Goal: Task Accomplishment & Management: Manage account settings

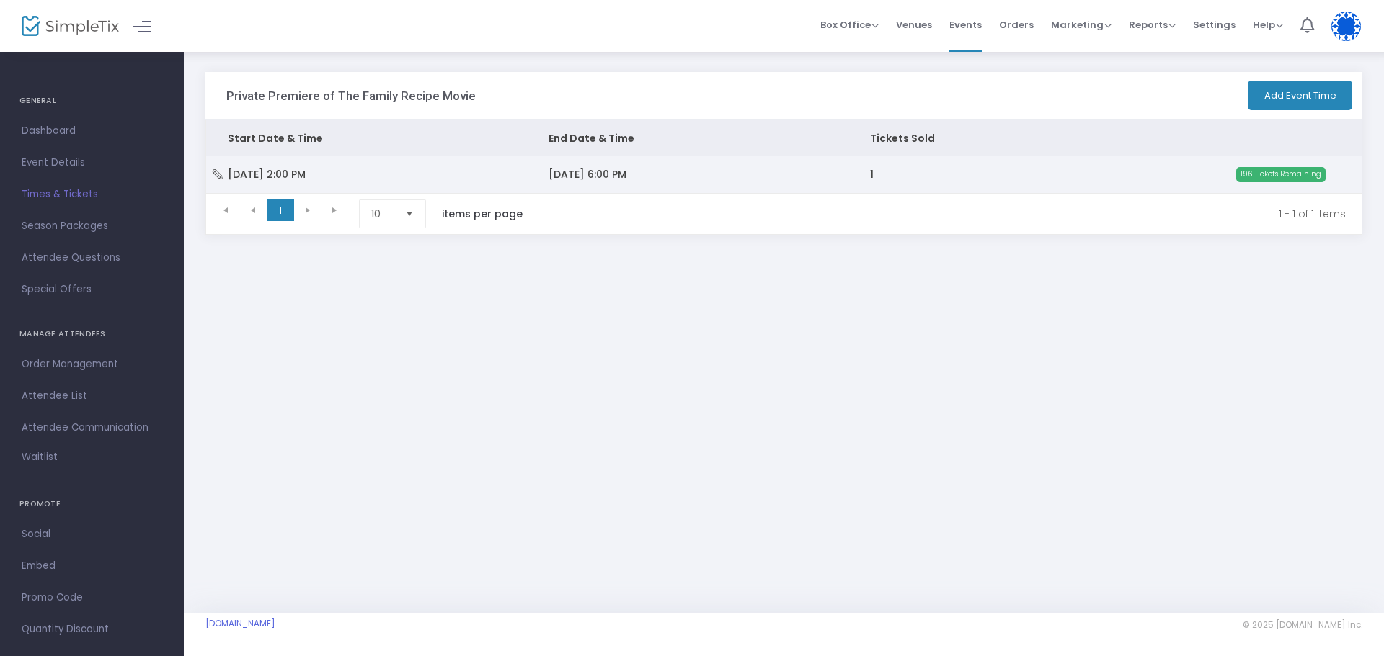
click at [220, 174] on icon "Data table" at bounding box center [217, 174] width 14 height 10
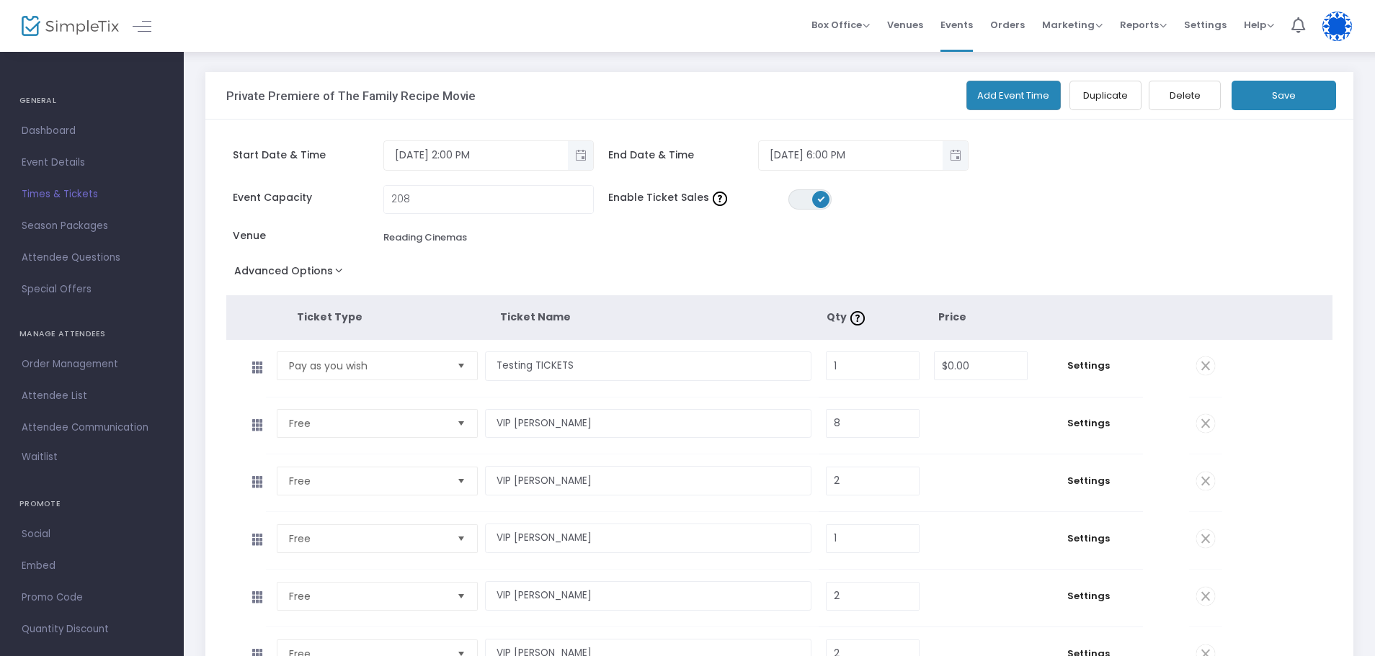
click at [339, 277] on button "Advanced Options" at bounding box center [291, 274] width 130 height 26
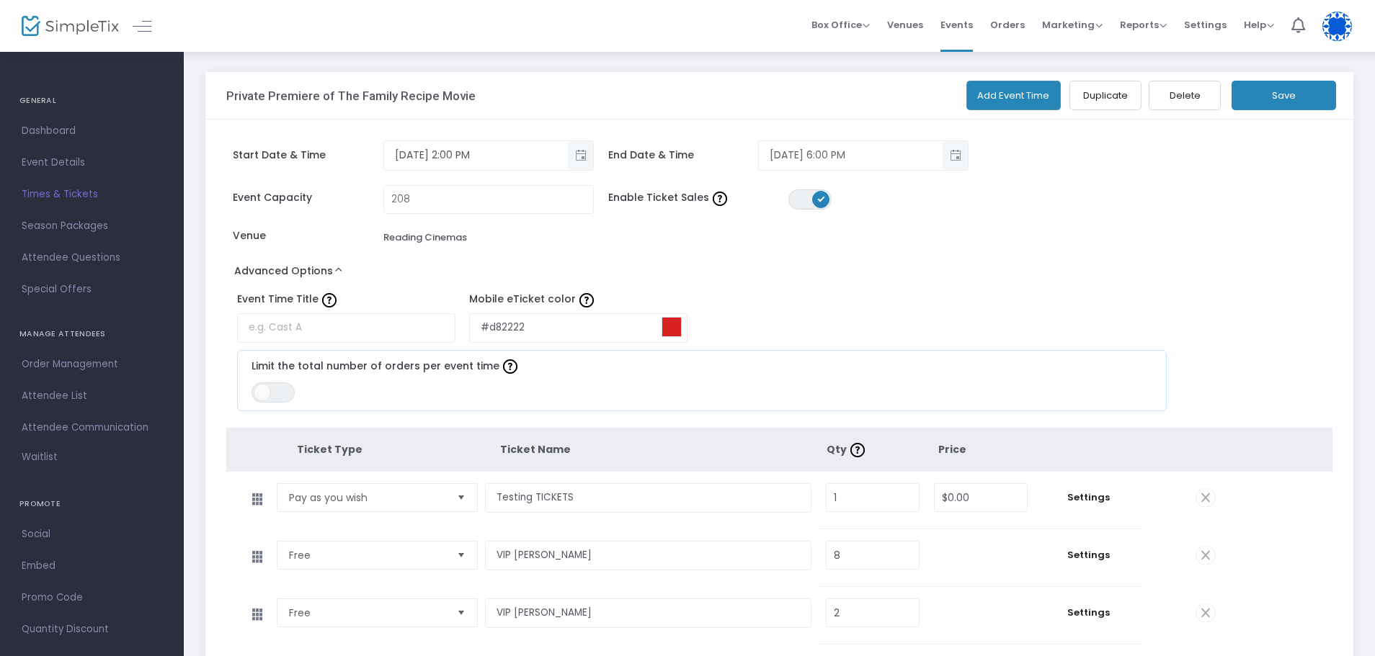
click at [956, 157] on span "Toggle popup" at bounding box center [955, 155] width 24 height 24
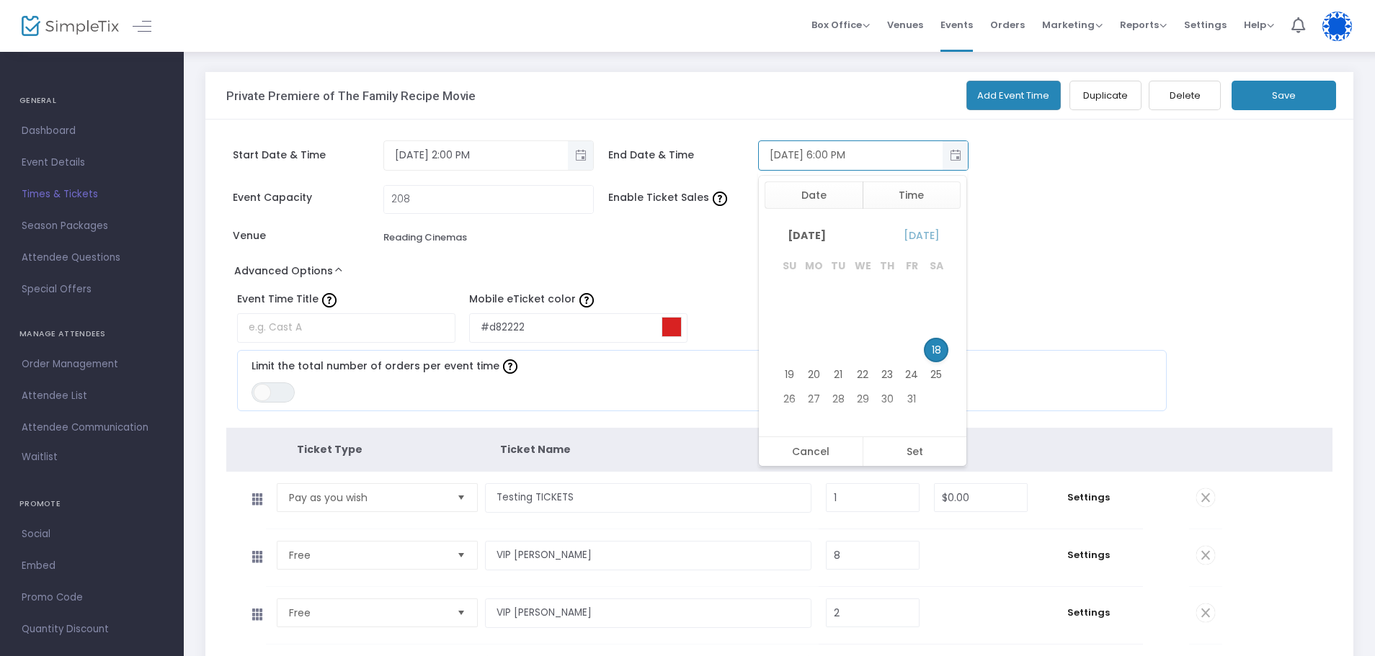
scroll to position [86, 0]
click at [938, 345] on span "18" at bounding box center [936, 350] width 25 height 25
click at [917, 337] on li "PM" at bounding box center [938, 339] width 50 height 22
click at [916, 444] on button "Set" at bounding box center [915, 451] width 104 height 29
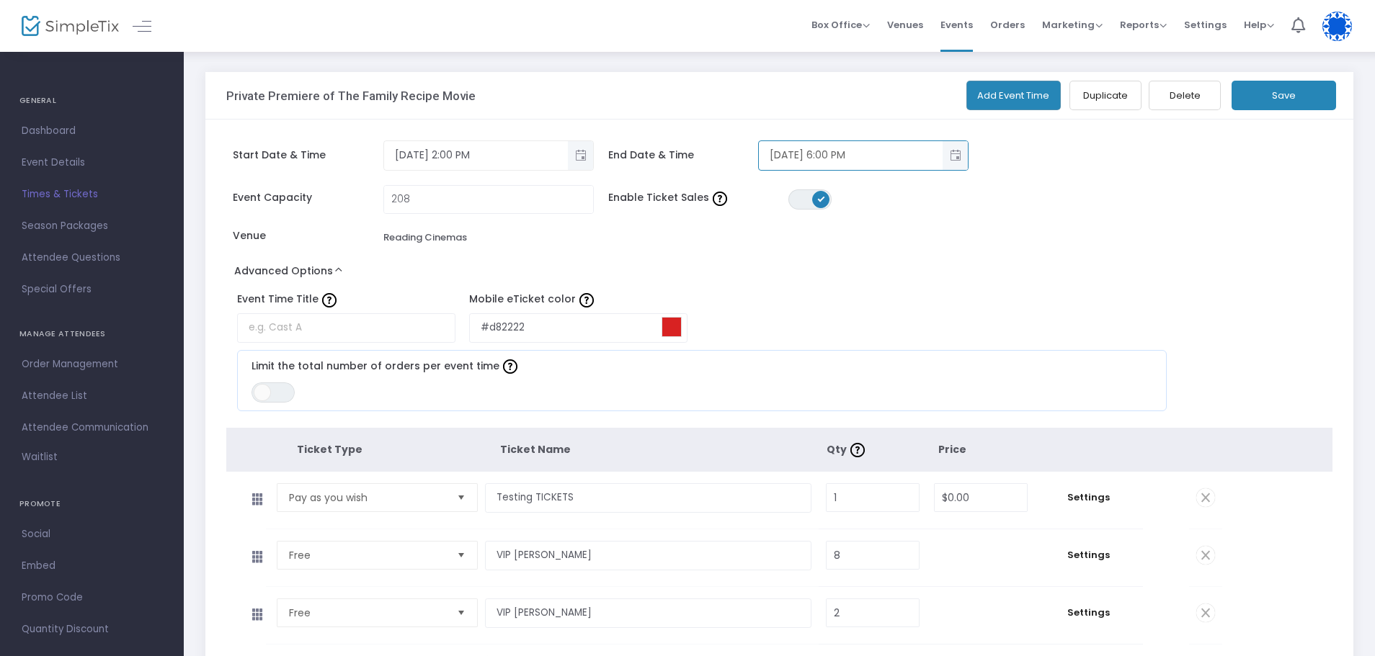
click at [778, 159] on input "[DATE] 6:00 PM" at bounding box center [851, 155] width 184 height 24
click at [948, 154] on span "Toggle popup" at bounding box center [955, 155] width 24 height 24
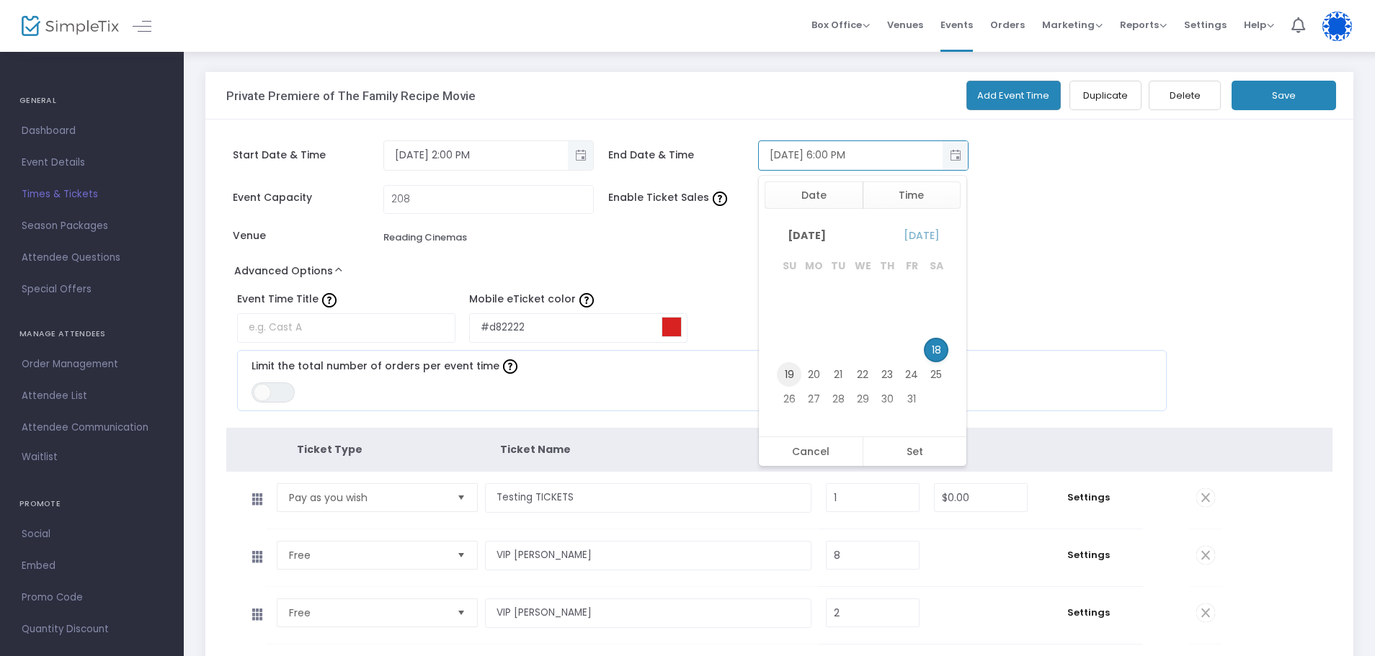
click at [797, 374] on span "19" at bounding box center [789, 374] width 25 height 25
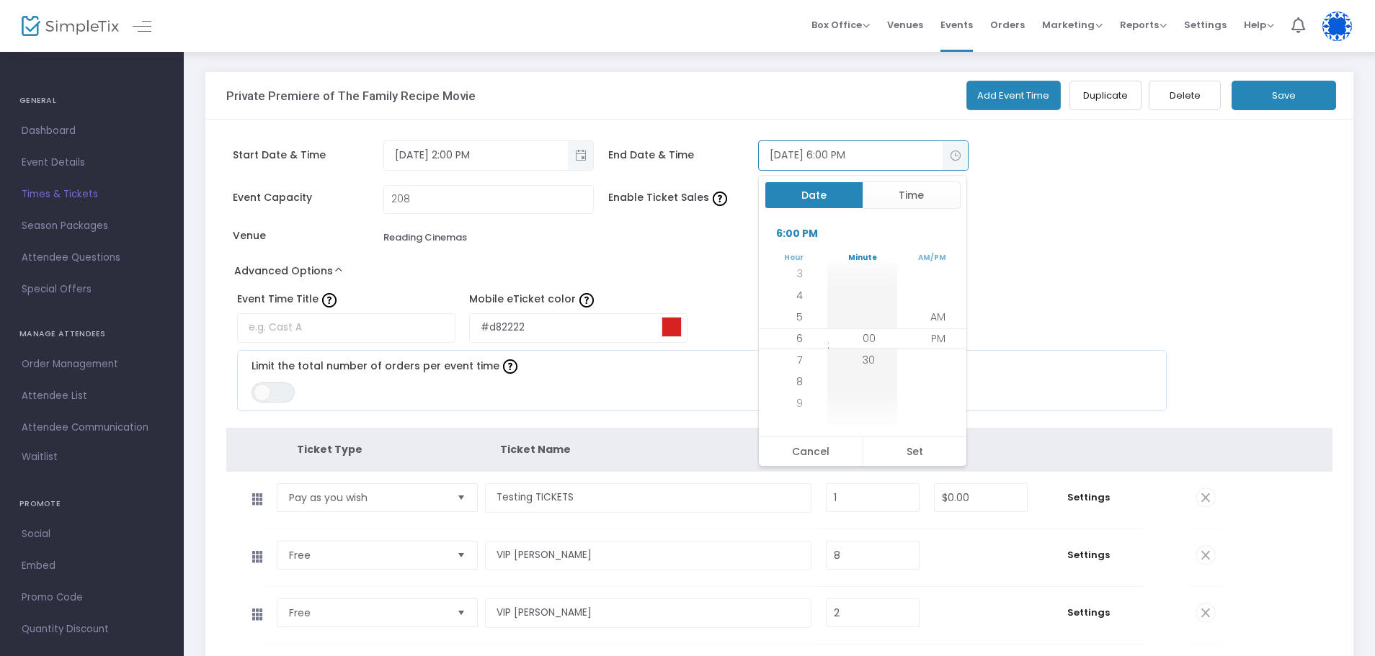
click at [835, 205] on button "Date" at bounding box center [814, 195] width 99 height 27
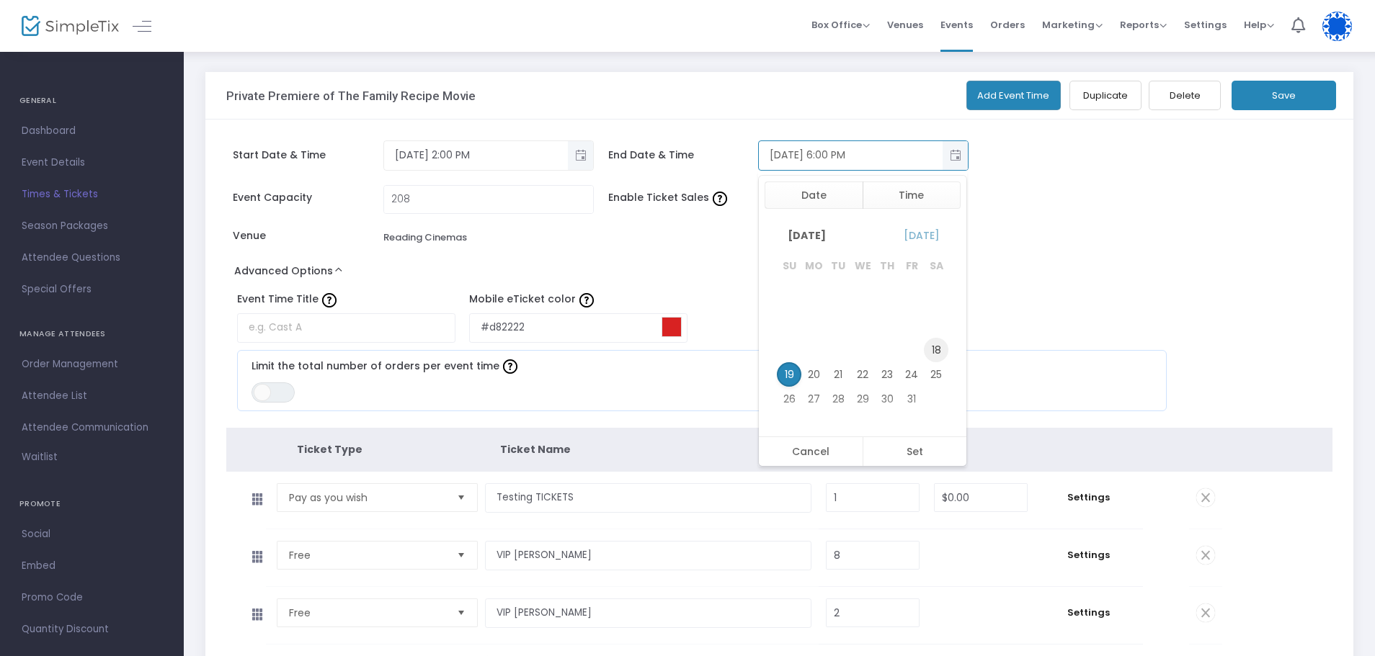
click at [940, 352] on span "18" at bounding box center [936, 350] width 25 height 25
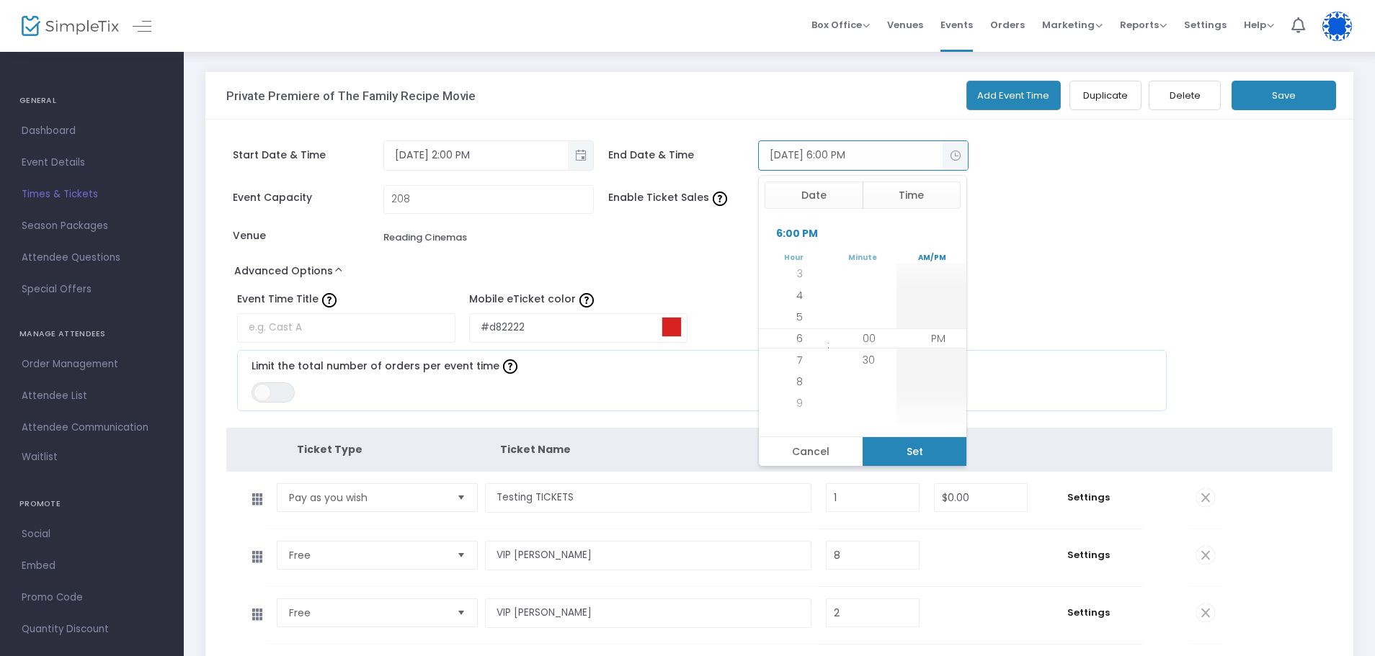
click at [929, 458] on button "Set" at bounding box center [915, 451] width 104 height 29
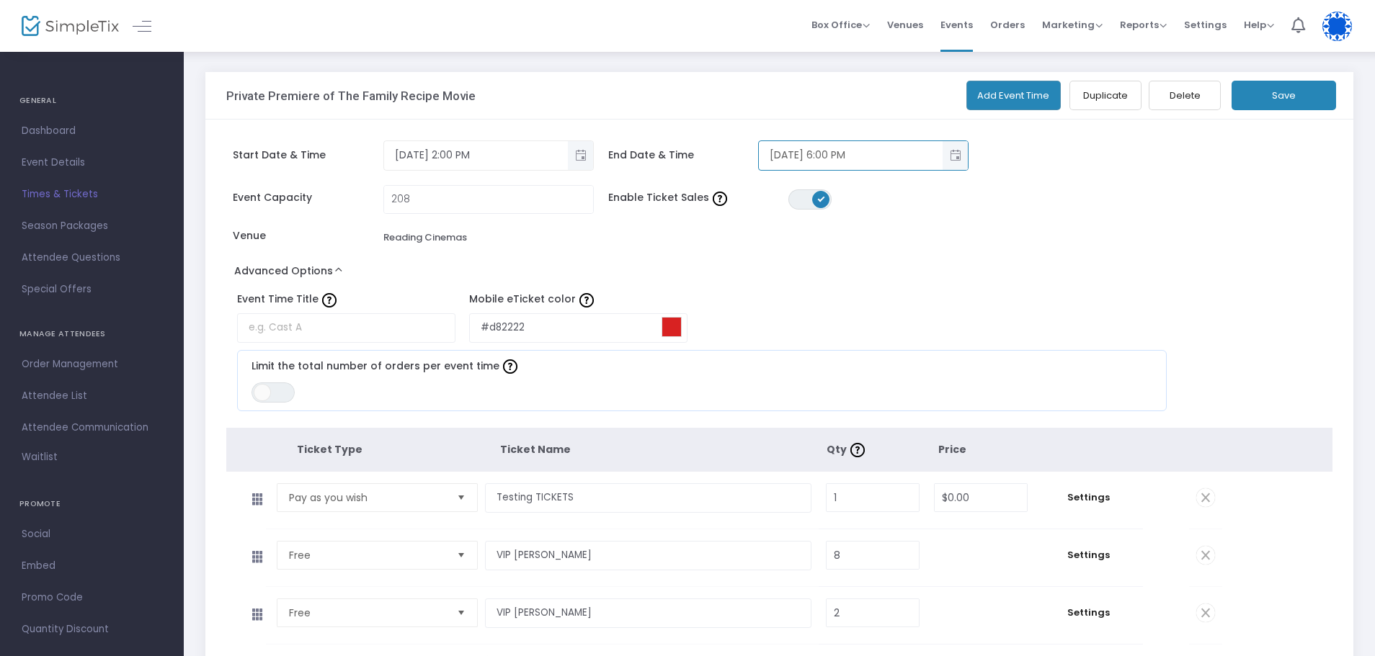
click at [1036, 178] on div "Start Date & Time [DATE] 2:00 PM End Date & Time [DATE] 6:00 PM" at bounding box center [694, 163] width 951 height 45
click at [1294, 97] on button "Save" at bounding box center [1284, 96] width 104 height 30
click at [1015, 101] on button "Add Event Time" at bounding box center [1013, 96] width 95 height 30
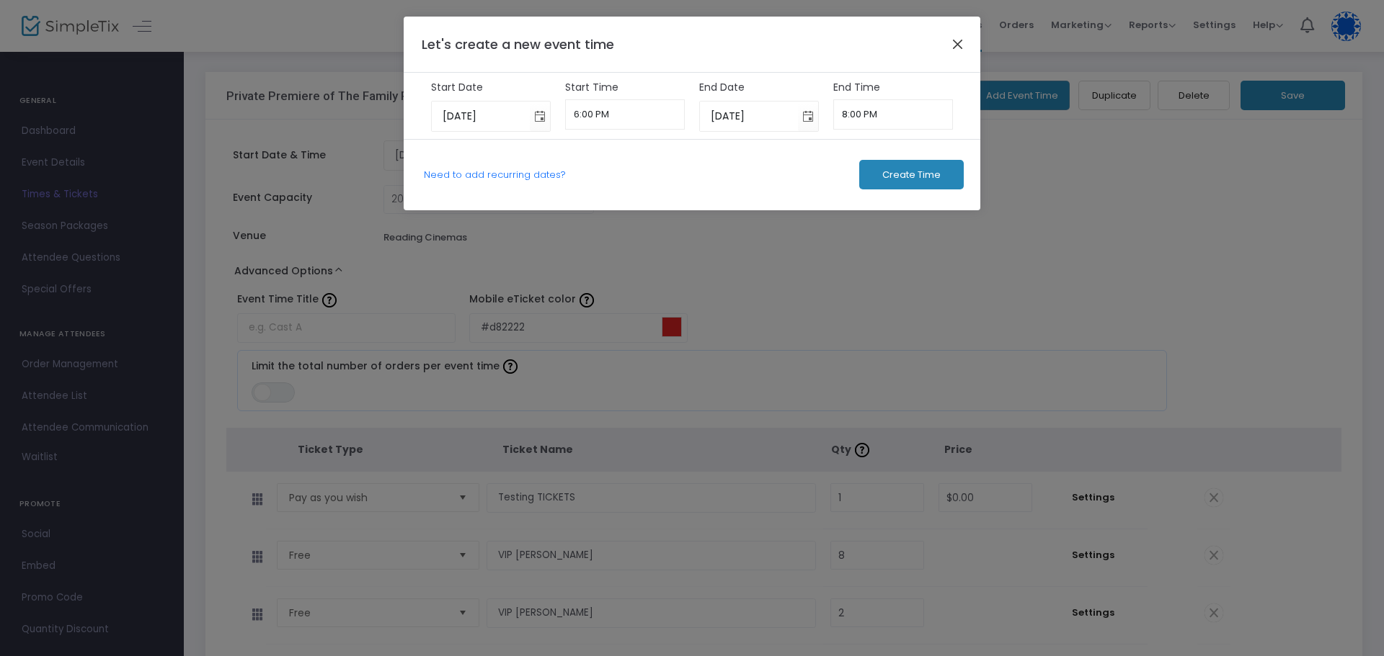
click at [961, 45] on button "Close" at bounding box center [957, 44] width 19 height 19
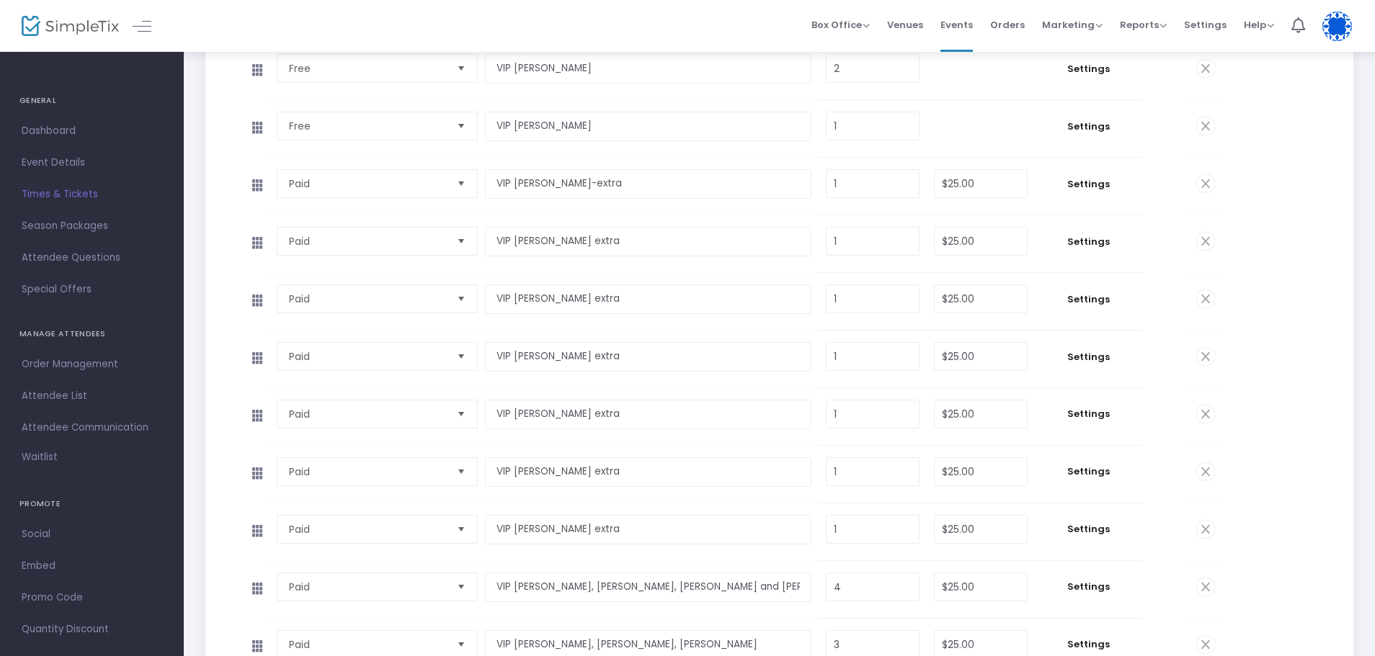
scroll to position [3769, 0]
click at [1100, 183] on span "Settings" at bounding box center [1089, 187] width 94 height 14
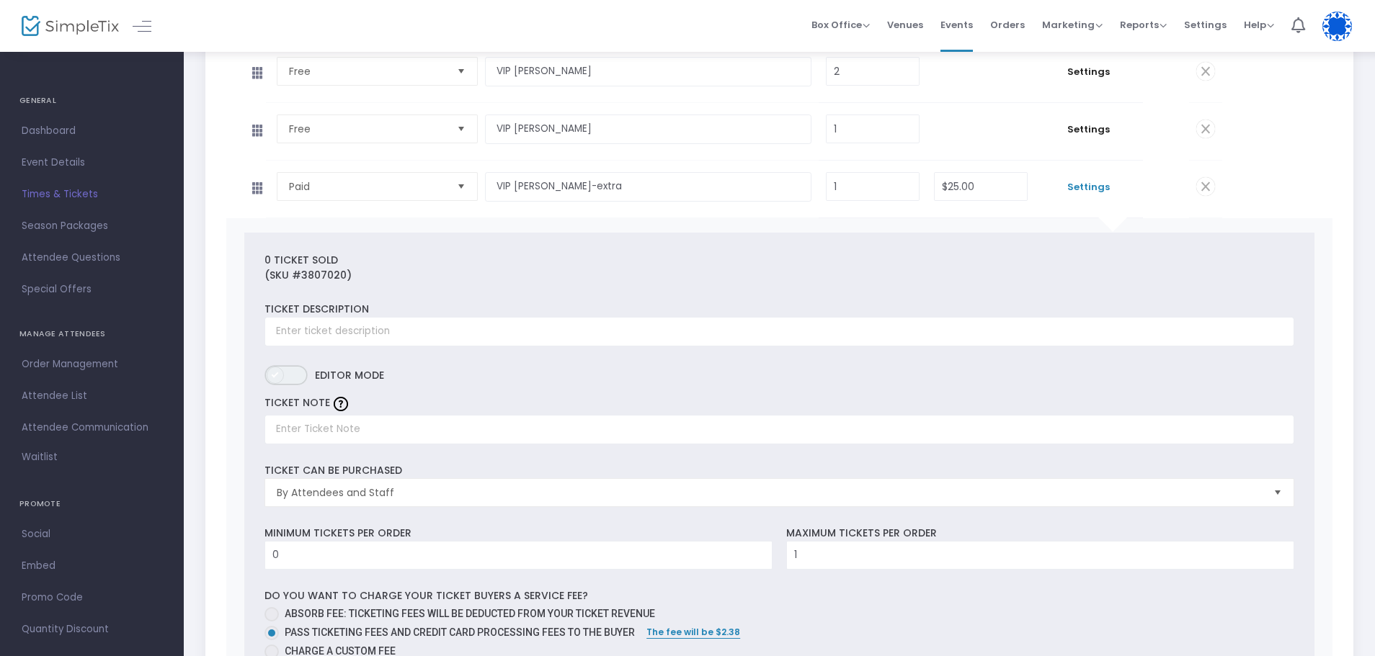
click at [285, 378] on span "ON OFF" at bounding box center [285, 375] width 43 height 20
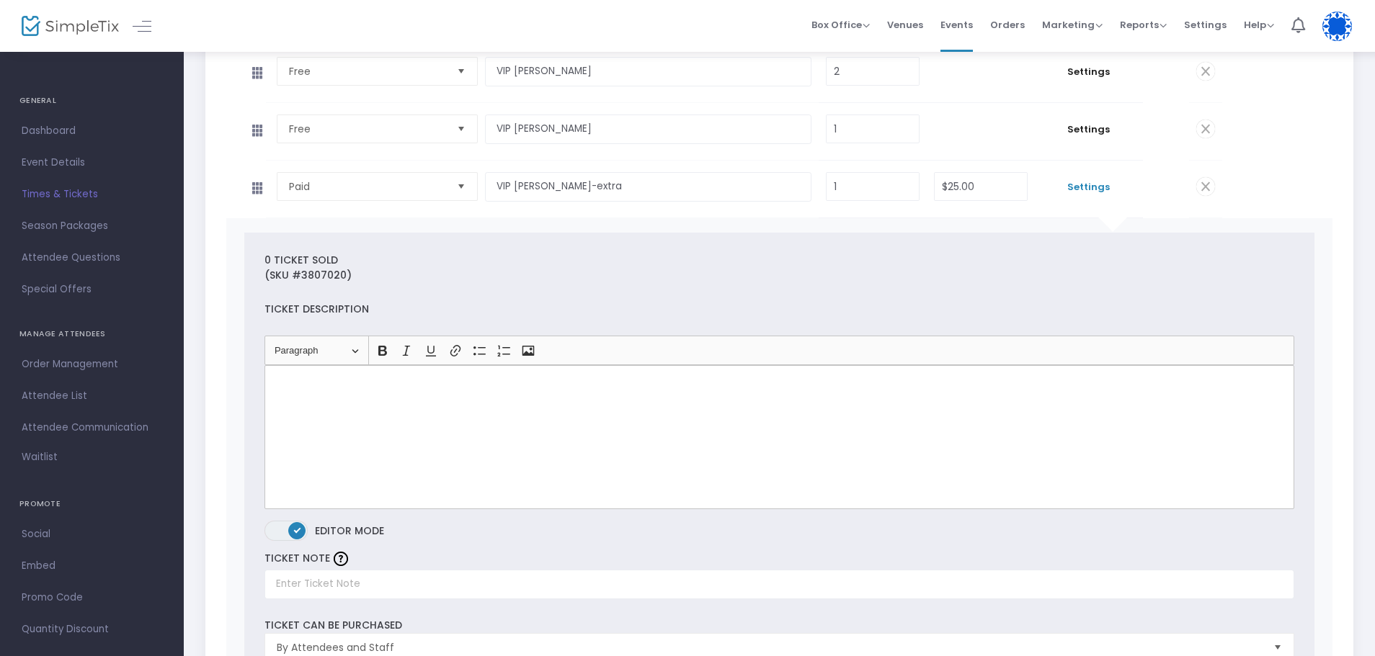
click at [285, 525] on span "ON OFF" at bounding box center [285, 531] width 43 height 20
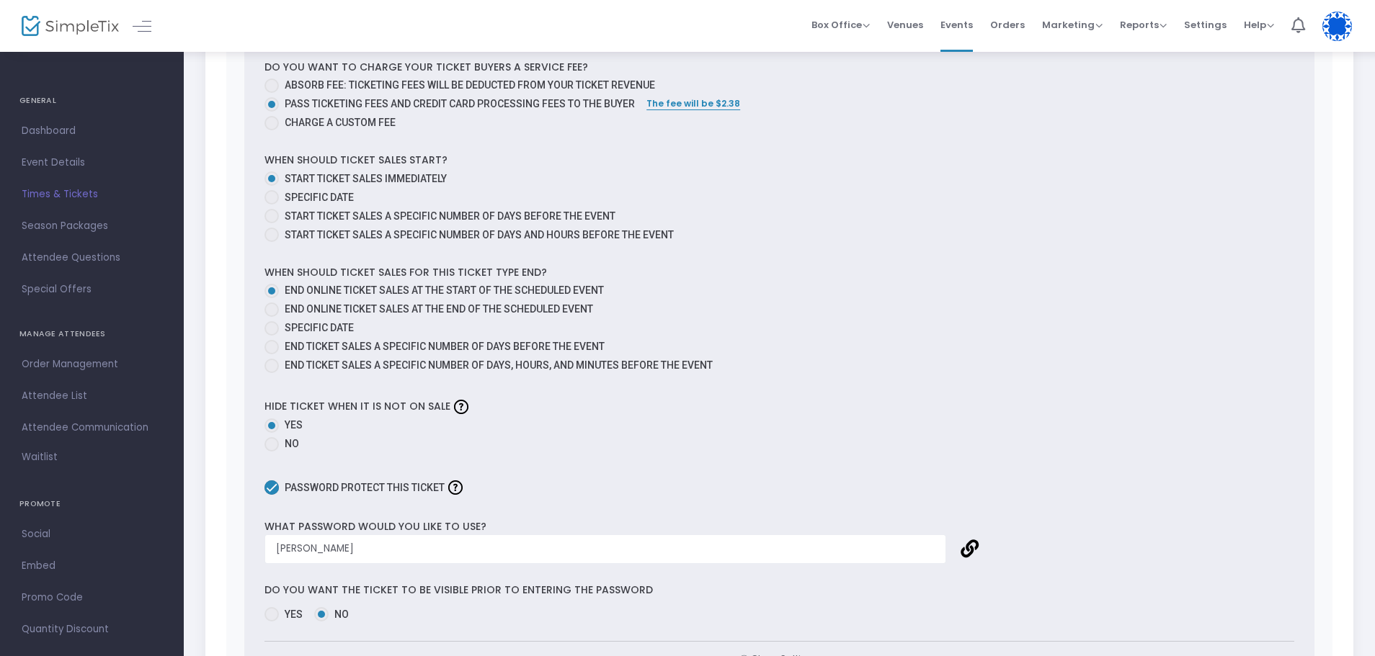
scroll to position [4301, 0]
click at [276, 437] on span at bounding box center [271, 441] width 14 height 14
click at [272, 448] on input "No" at bounding box center [271, 448] width 1 height 1
radio input "true"
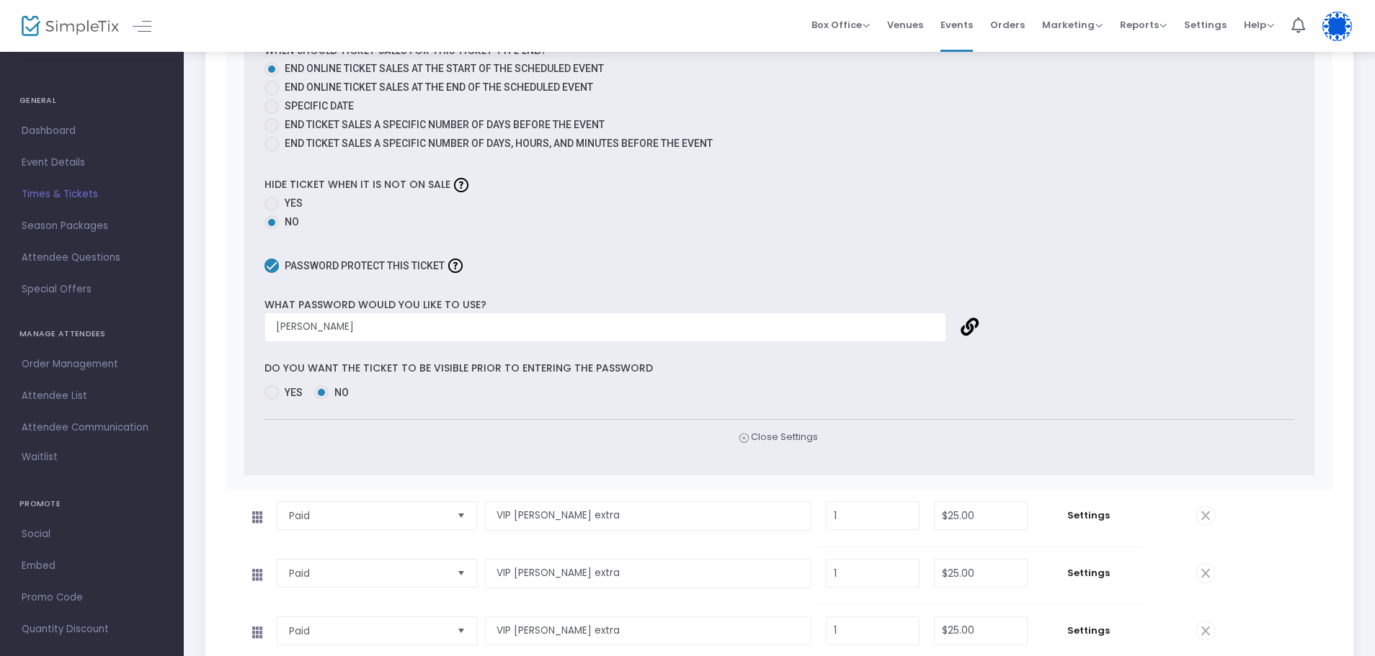
scroll to position [4538, 0]
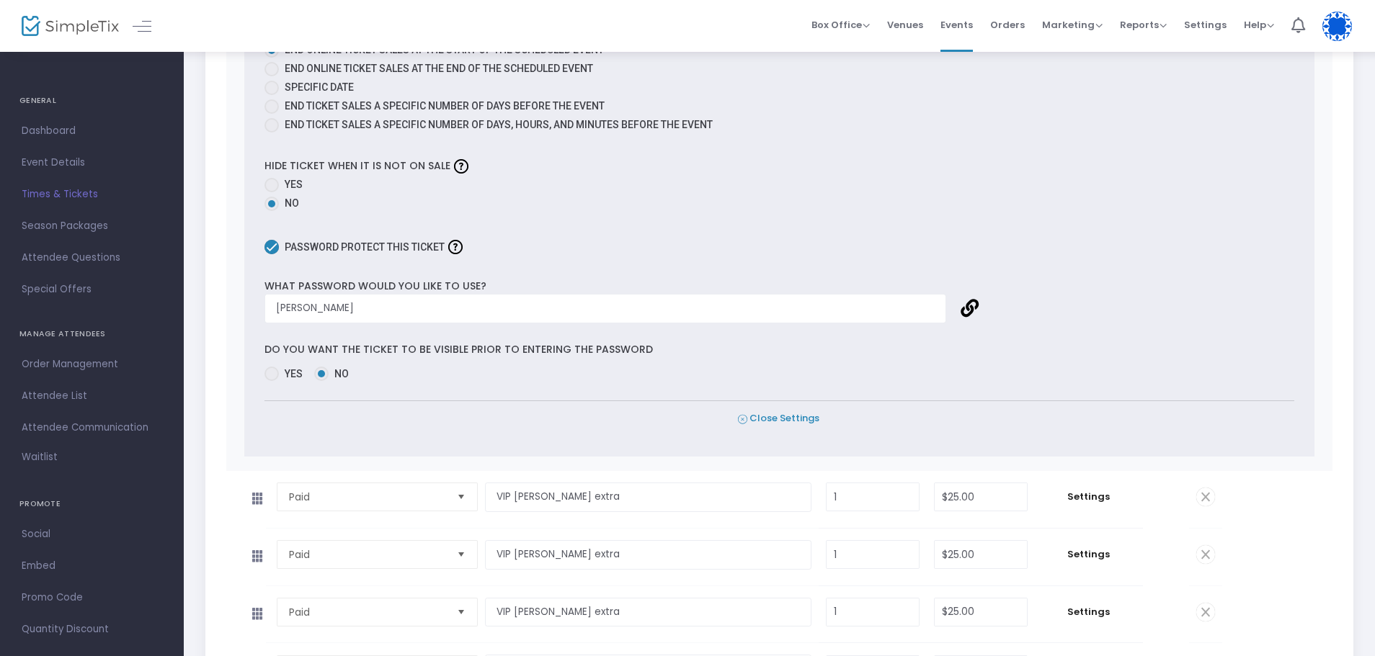
click at [758, 423] on span "Close Settings" at bounding box center [778, 418] width 81 height 15
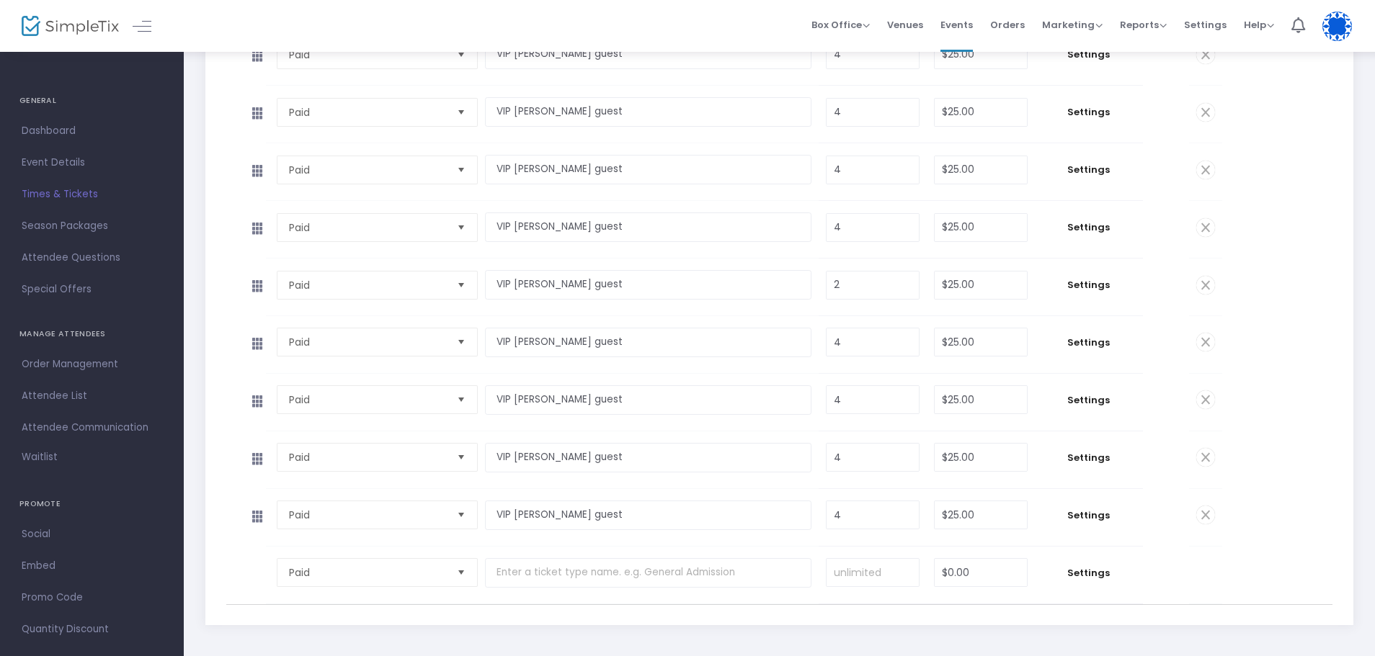
scroll to position [5229, 0]
click at [1104, 456] on span "Settings" at bounding box center [1089, 456] width 94 height 14
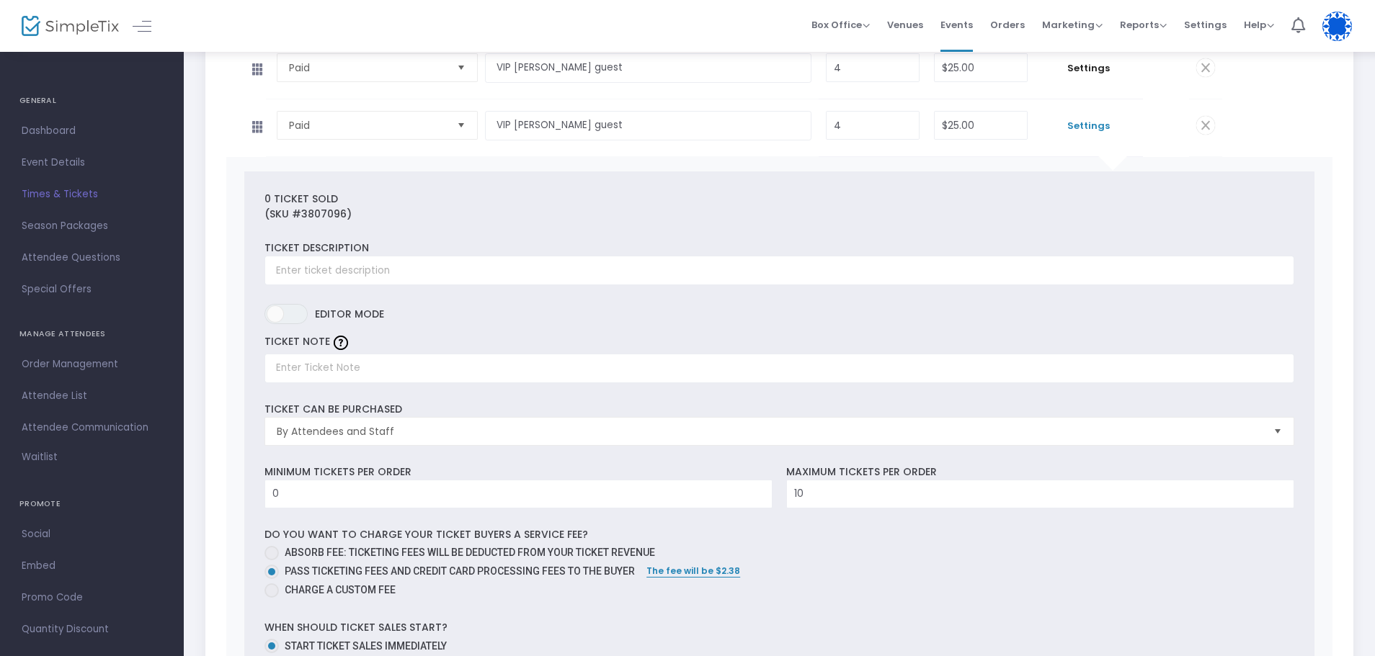
scroll to position [5637, 0]
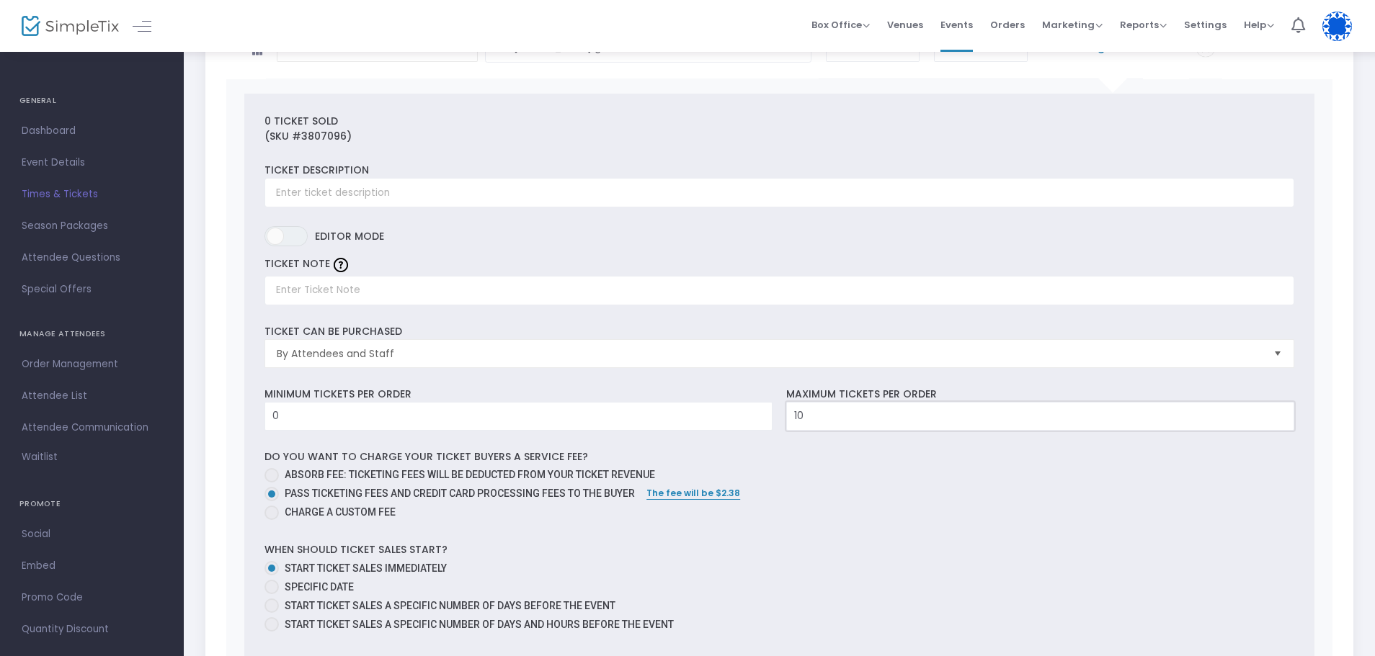
click at [870, 424] on input "10" at bounding box center [1040, 416] width 507 height 27
type input "4"
click at [877, 461] on div "Do you want to charge your ticket buyers a service fee? Absorb fee: Ticketing f…" at bounding box center [778, 487] width 1043 height 75
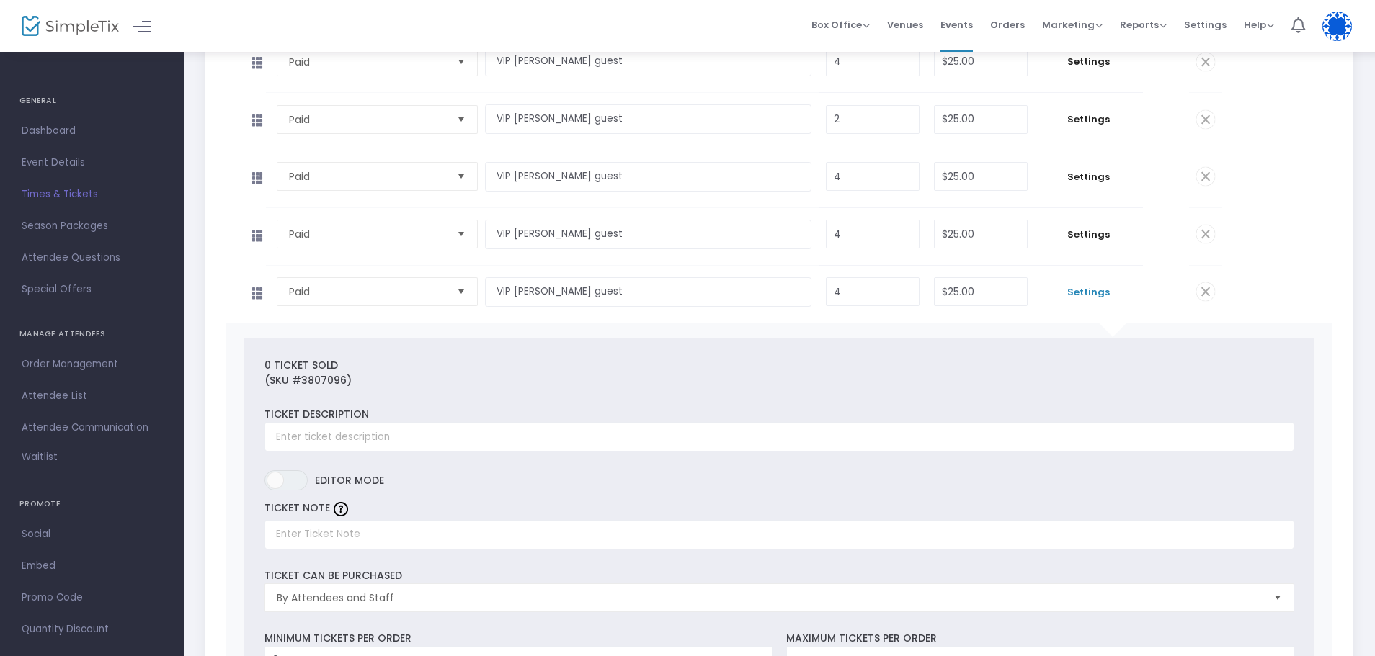
scroll to position [5390, 0]
click at [1090, 240] on span "Settings" at bounding box center [1089, 237] width 94 height 14
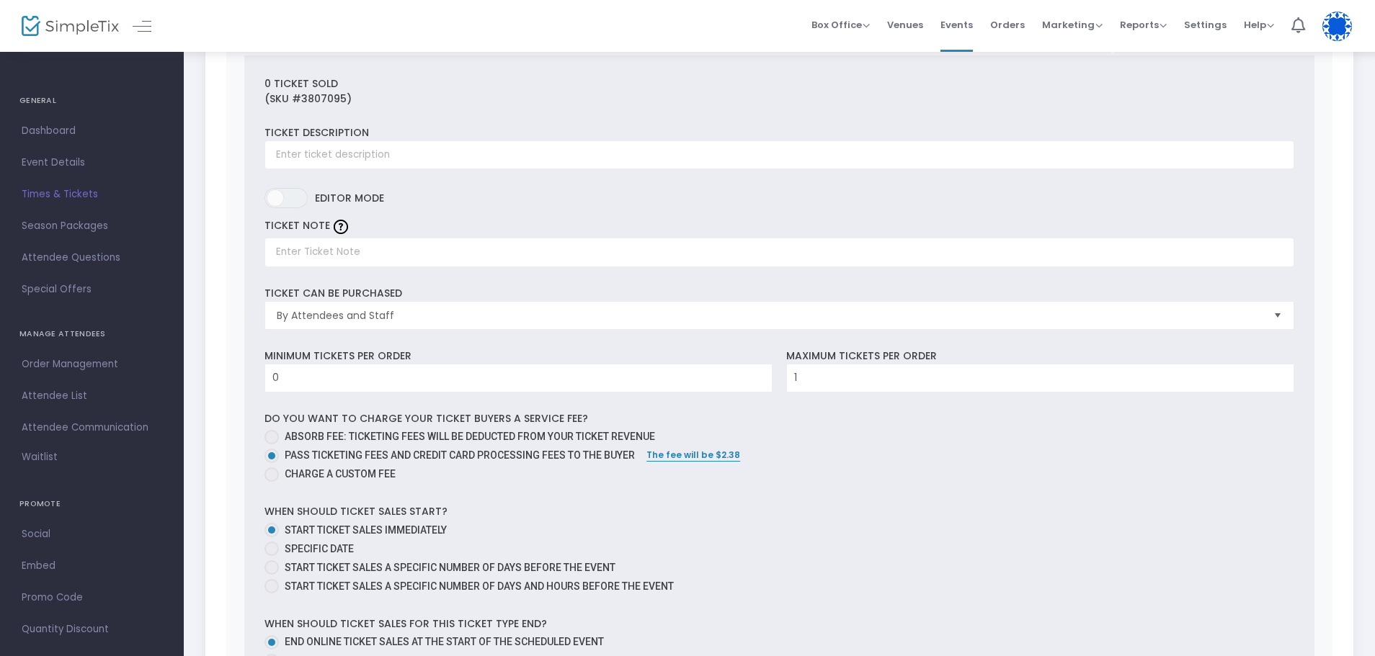
scroll to position [5614, 0]
click at [840, 384] on input "1" at bounding box center [1040, 381] width 507 height 27
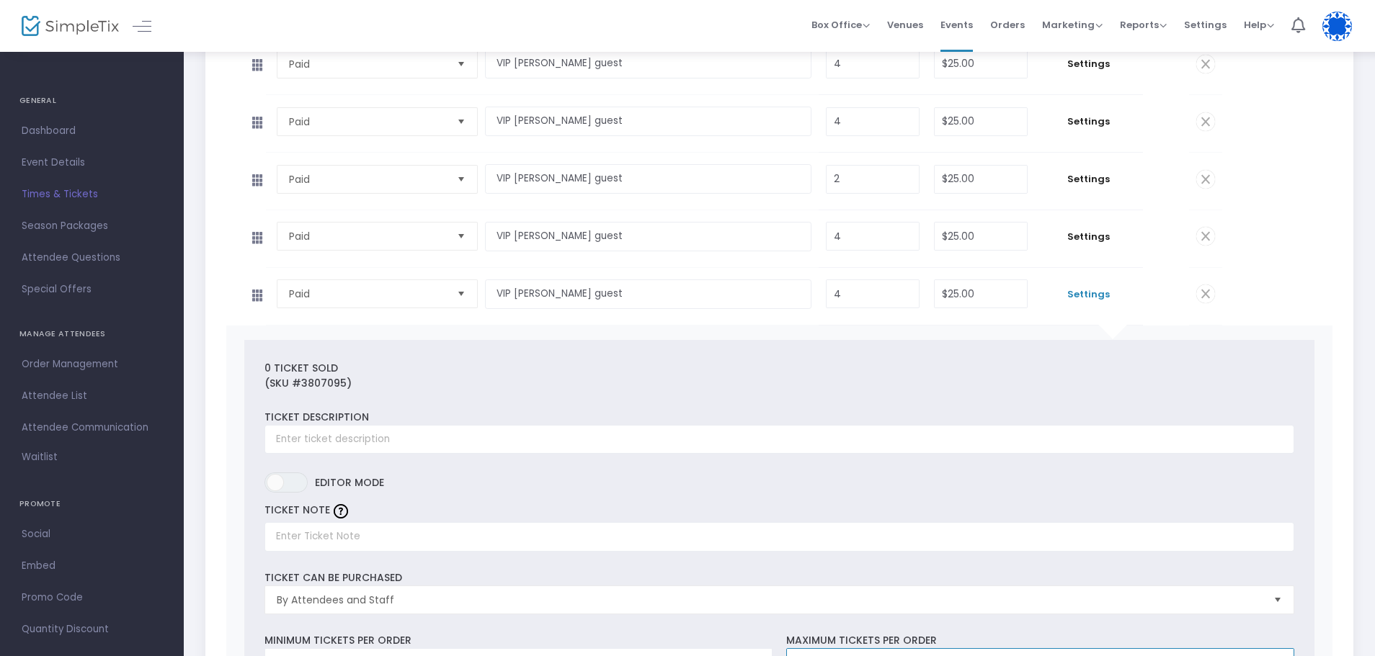
scroll to position [5329, 0]
click at [1074, 240] on span "Settings" at bounding box center [1089, 240] width 94 height 14
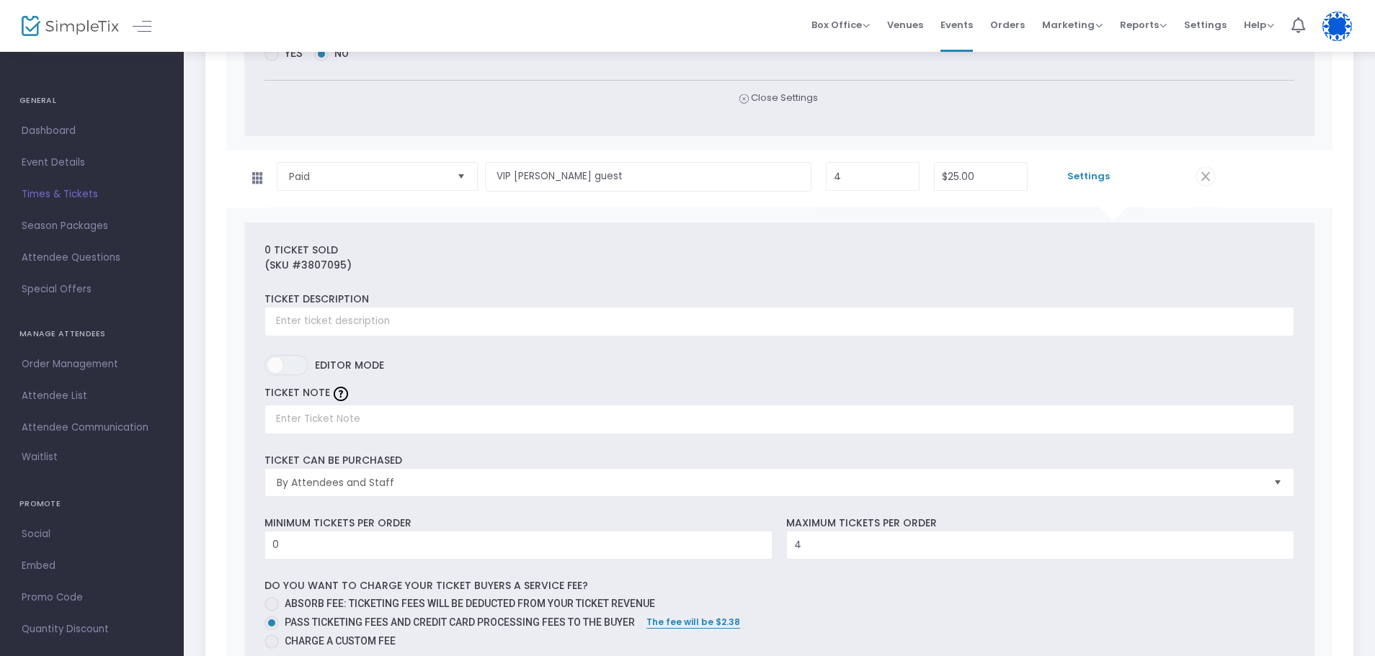
scroll to position [6486, 0]
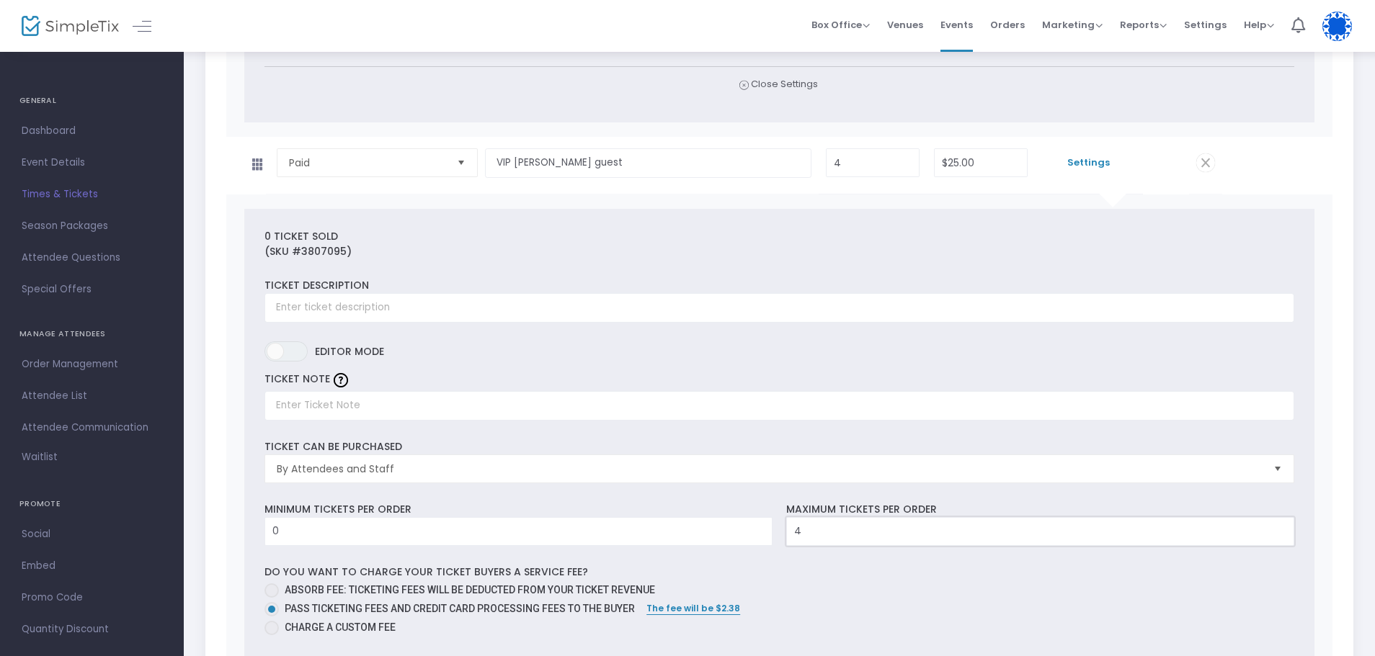
click at [839, 533] on input "4" at bounding box center [1040, 531] width 507 height 27
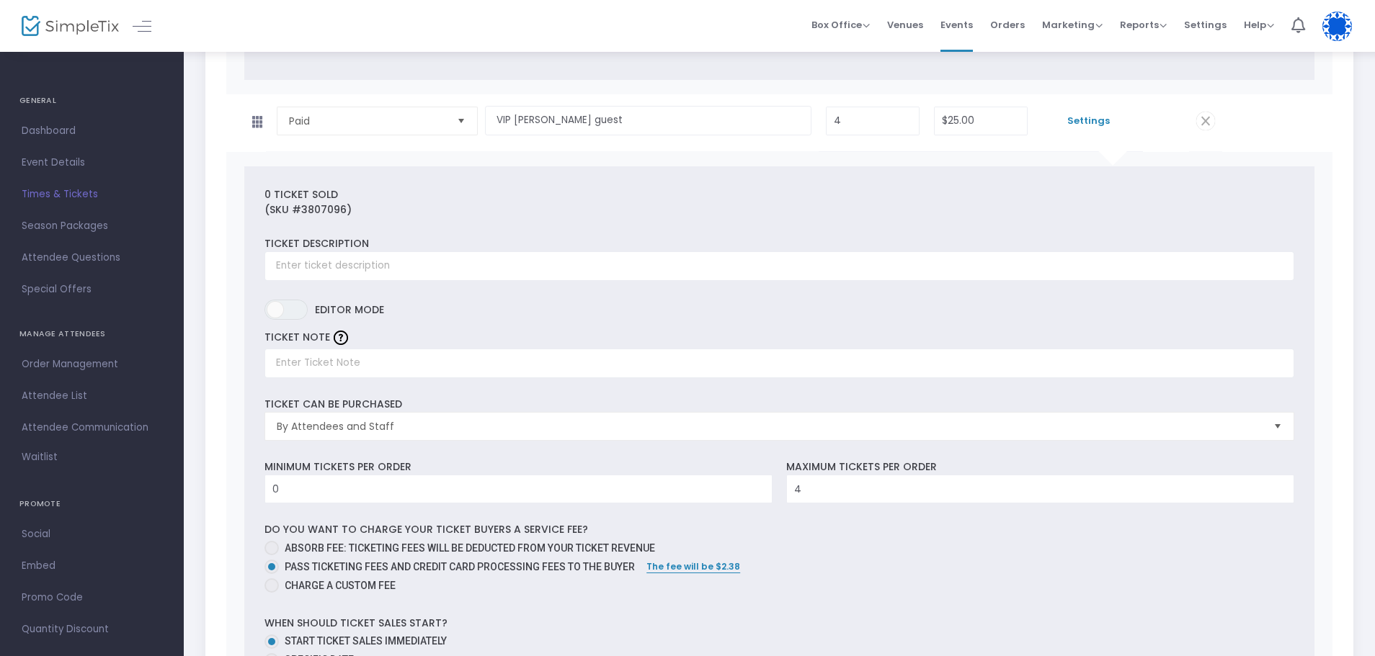
scroll to position [7609, 0]
type input "1"
click at [896, 479] on input "4" at bounding box center [1040, 488] width 507 height 27
type input "1"
click at [922, 525] on div "Do you want to charge your ticket buyers a service fee? Absorb fee: Ticketing f…" at bounding box center [778, 559] width 1043 height 75
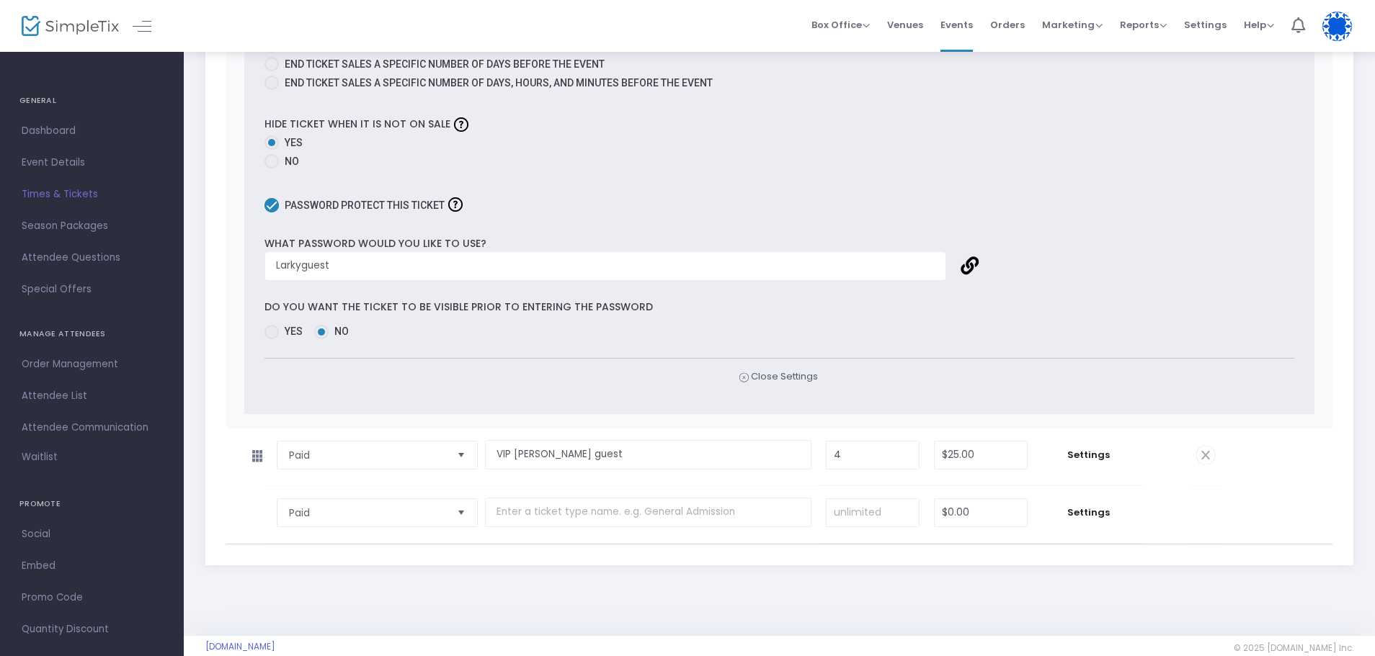
scroll to position [8356, 0]
click at [1072, 446] on span "Settings" at bounding box center [1089, 453] width 94 height 14
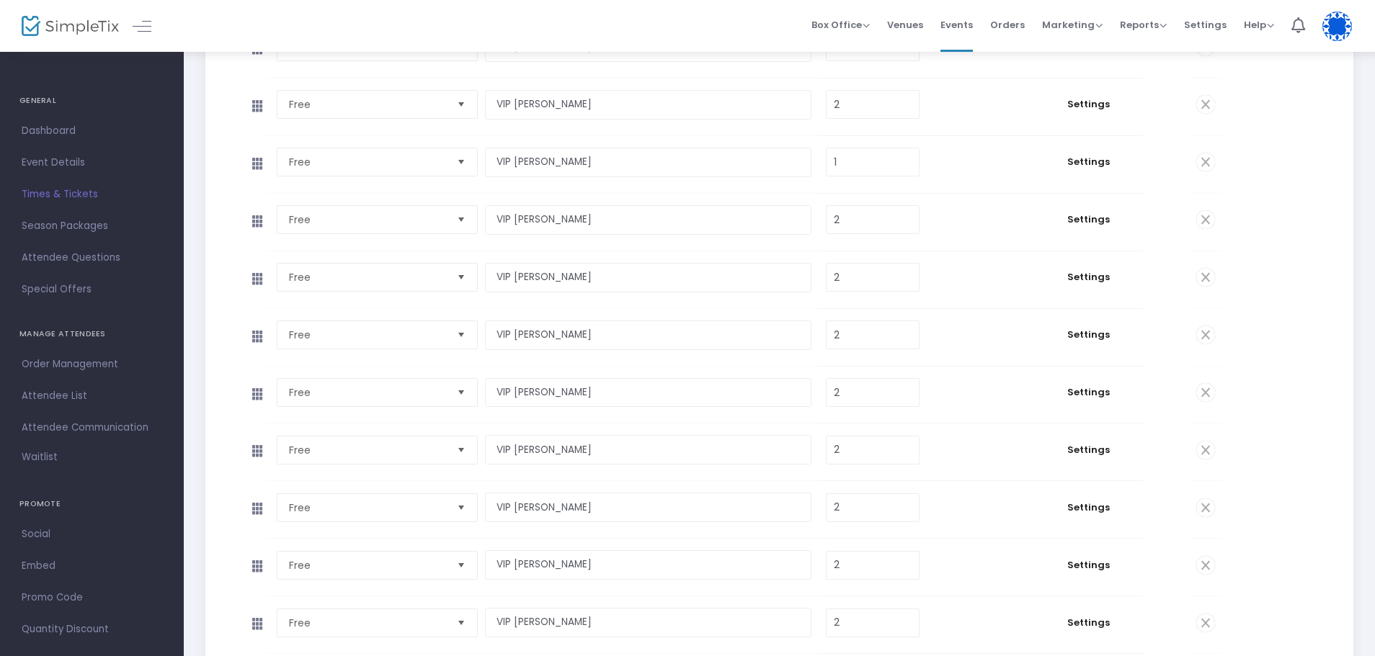
scroll to position [0, 0]
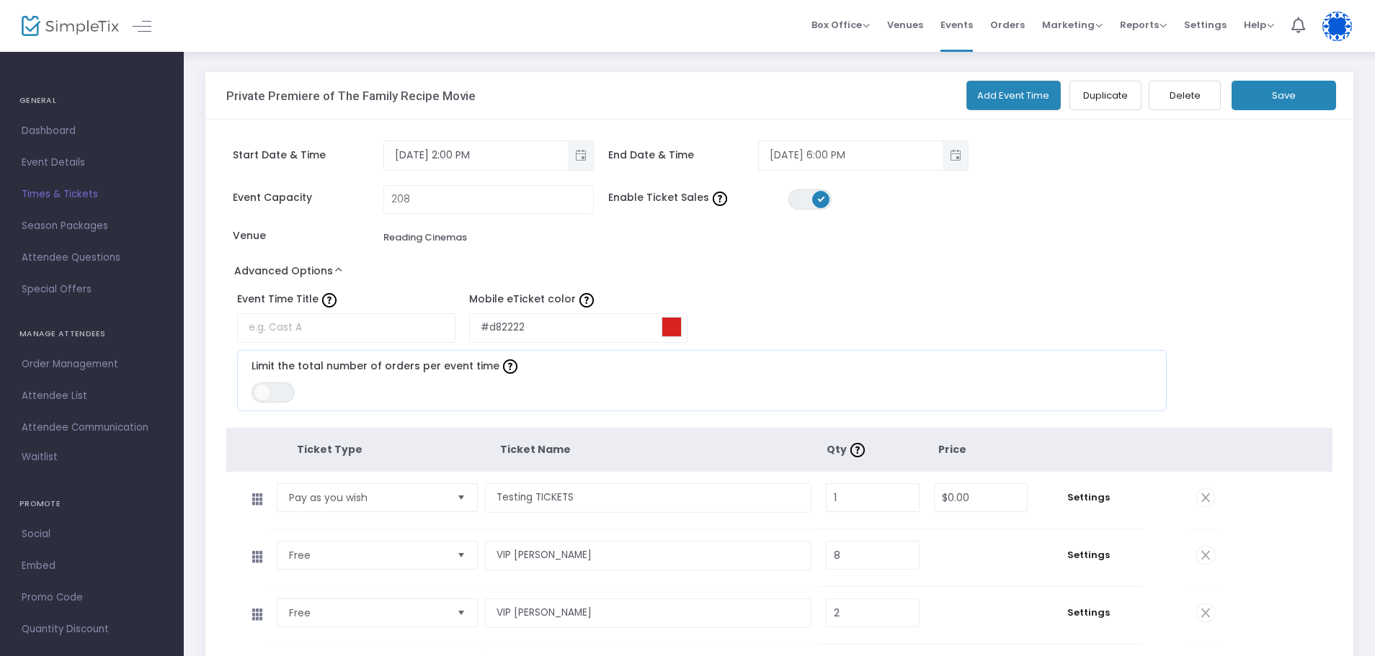
click at [1298, 84] on button "Save" at bounding box center [1284, 96] width 104 height 30
click at [437, 200] on input "208" at bounding box center [488, 199] width 209 height 27
click at [438, 200] on input "208" at bounding box center [488, 199] width 209 height 27
click at [340, 271] on button "Advanced Options" at bounding box center [291, 274] width 130 height 26
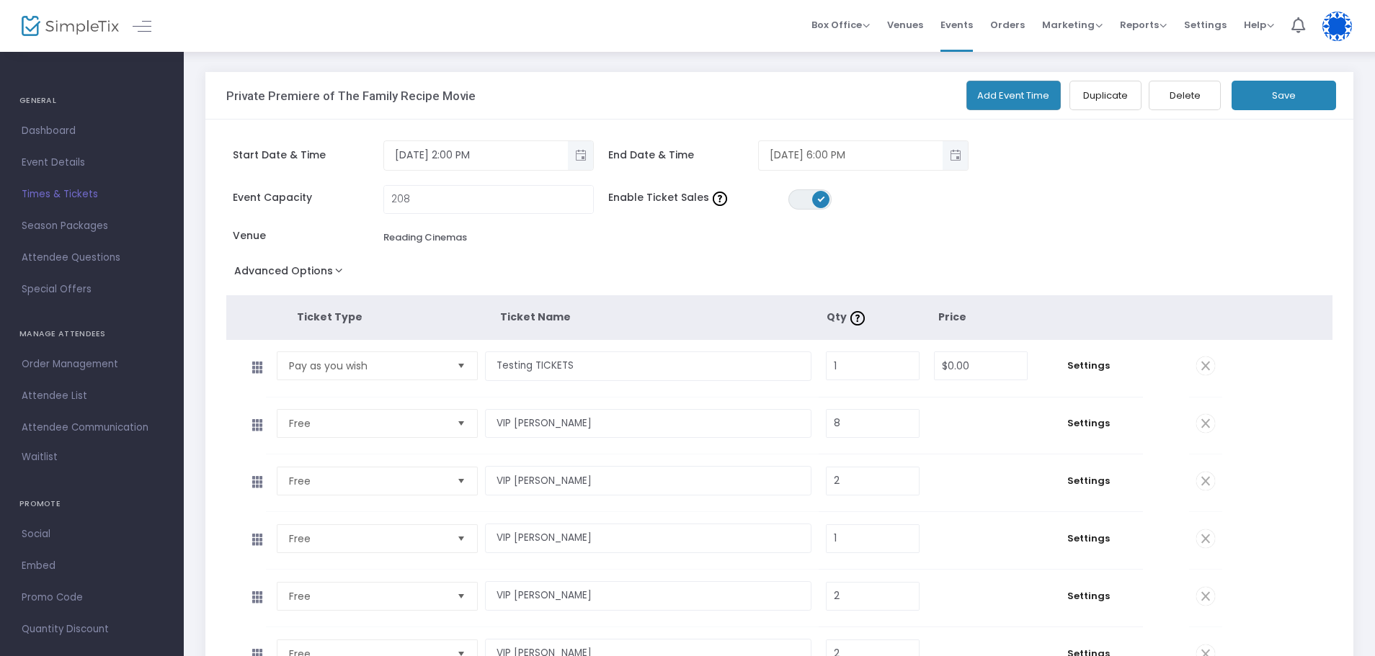
click at [340, 271] on button "Advanced Options" at bounding box center [291, 274] width 130 height 26
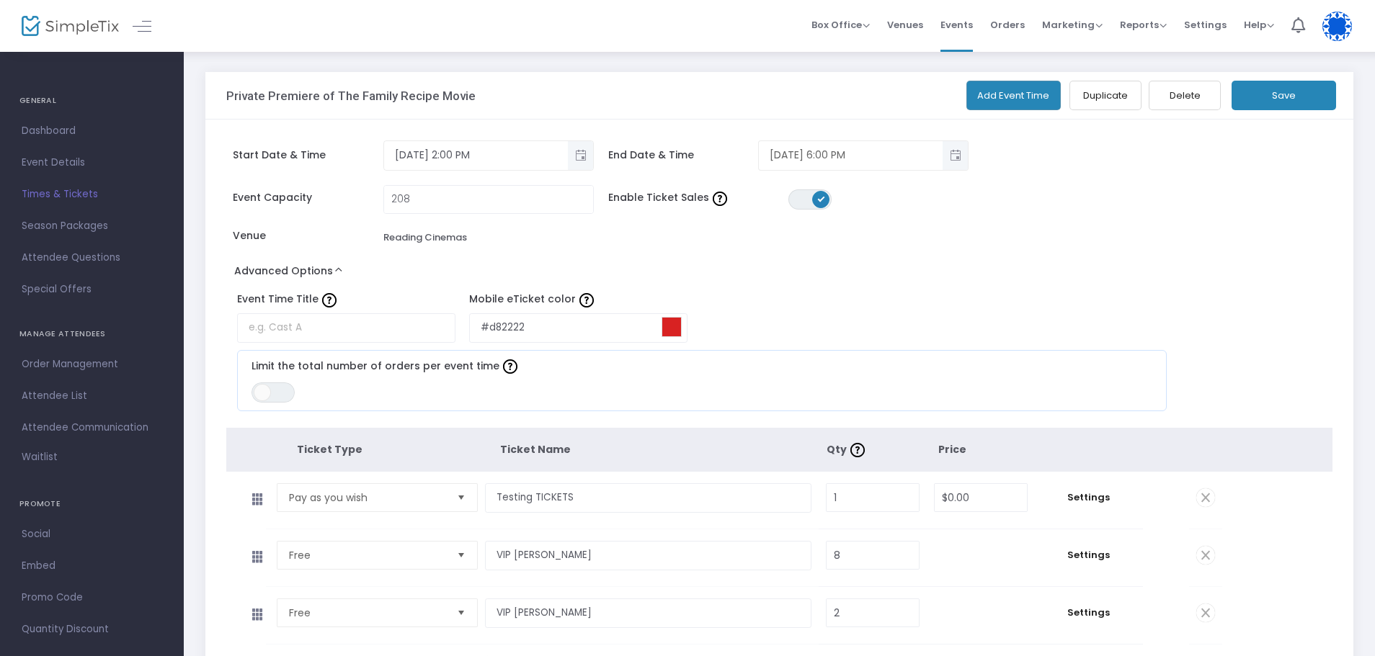
click at [340, 271] on button "Advanced Options" at bounding box center [291, 274] width 130 height 26
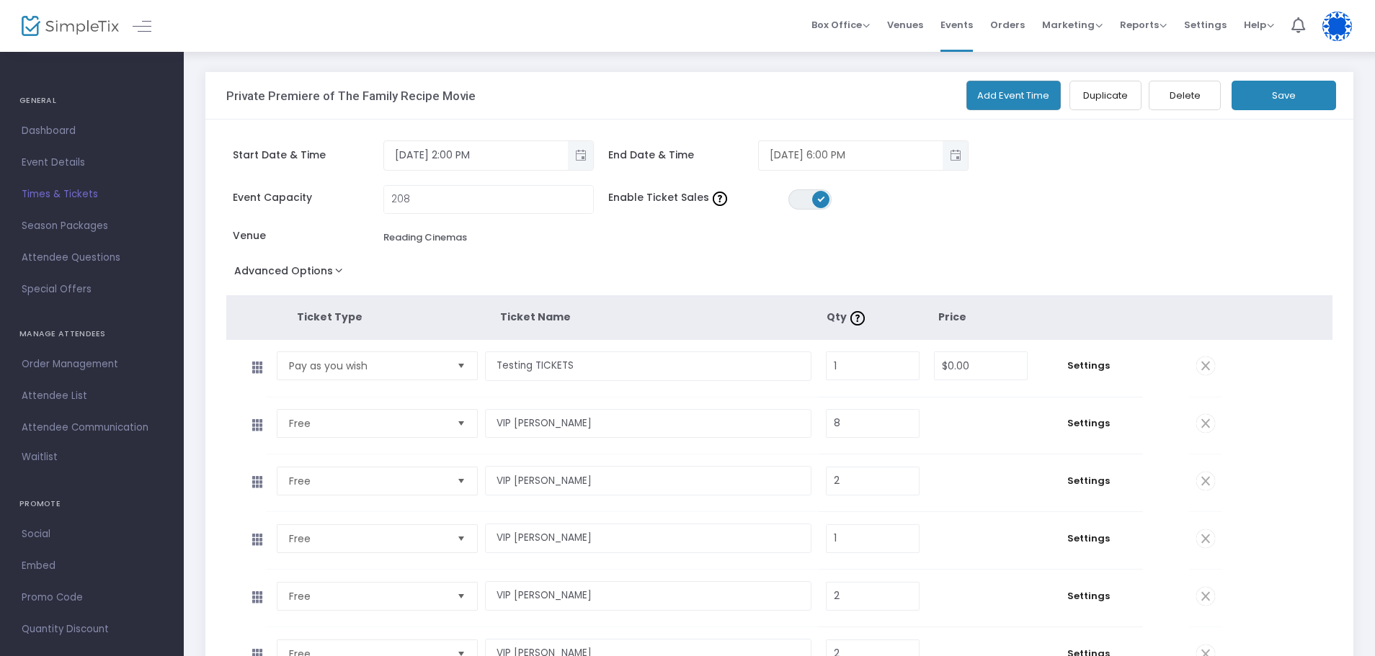
click at [258, 424] on icon at bounding box center [256, 425] width 30 height 22
click at [256, 423] on icon at bounding box center [256, 425] width 30 height 22
